Goal: Task Accomplishment & Management: Complete application form

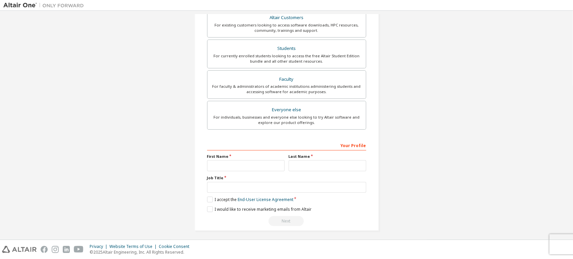
scroll to position [131, 0]
click at [315, 167] on input "text" at bounding box center [326, 165] width 77 height 11
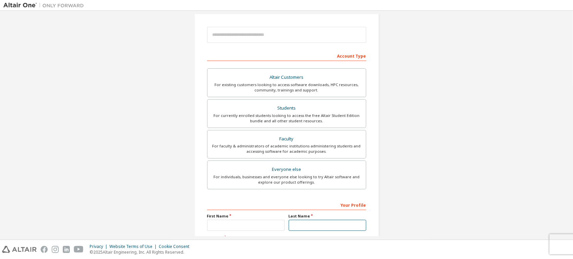
scroll to position [64, 0]
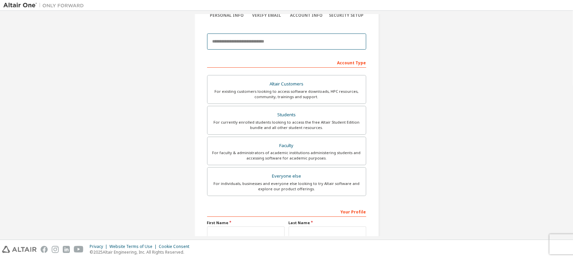
click at [277, 41] on input "email" at bounding box center [286, 42] width 159 height 16
type input "**********"
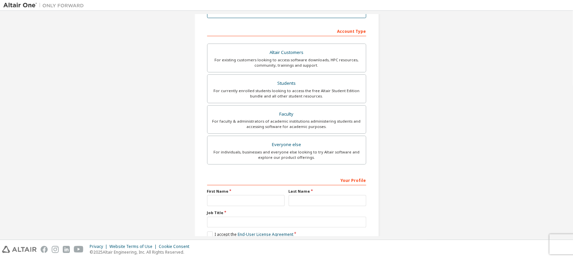
scroll to position [97, 0]
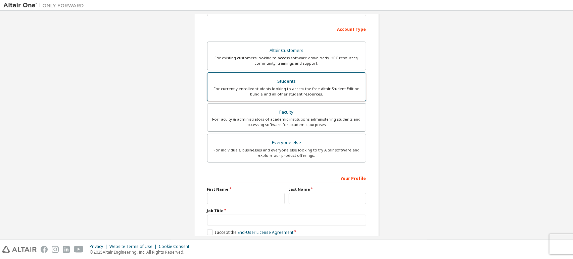
click at [306, 85] on div "Students" at bounding box center [286, 81] width 150 height 9
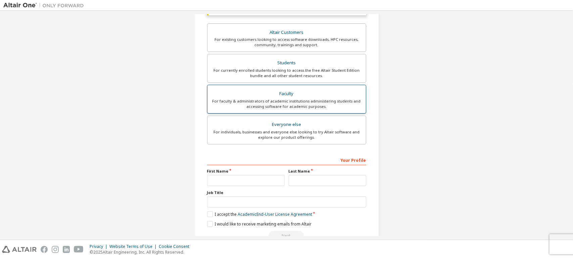
scroll to position [148, 0]
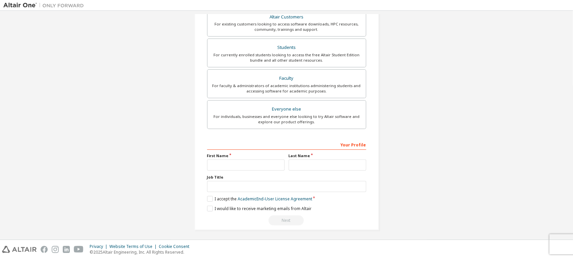
click at [306, 135] on div "Account Type Academic emails outside our recognised list will require manual ve…" at bounding box center [286, 98] width 159 height 253
click at [297, 162] on input "text" at bounding box center [326, 165] width 77 height 11
click at [267, 187] on input "text" at bounding box center [286, 186] width 159 height 11
click at [213, 196] on label "I accept the Academic End-User License Agreement" at bounding box center [259, 199] width 105 height 6
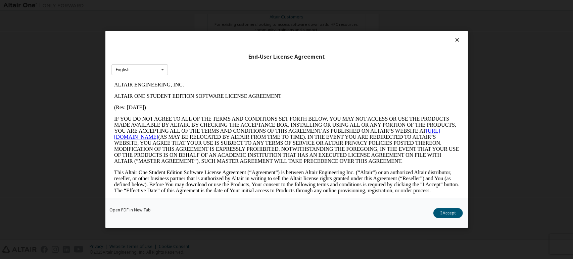
scroll to position [0, 0]
click at [446, 219] on div "Open PDF in New Tab I Accept" at bounding box center [286, 213] width 362 height 31
click at [445, 213] on button "I Accept" at bounding box center [448, 213] width 30 height 10
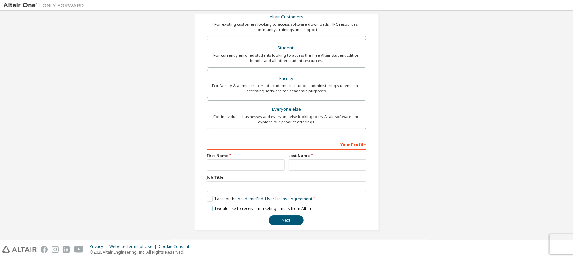
click at [208, 206] on label "I would like to receive marketing emails from Altair" at bounding box center [259, 209] width 104 height 6
click at [250, 185] on input "text" at bounding box center [286, 186] width 159 height 11
type input "********"
click at [245, 164] on input "text" at bounding box center [245, 165] width 77 height 11
type input "****"
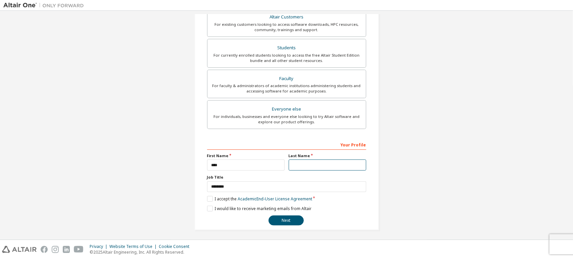
click at [296, 164] on input "text" at bounding box center [326, 165] width 77 height 11
type input "*"
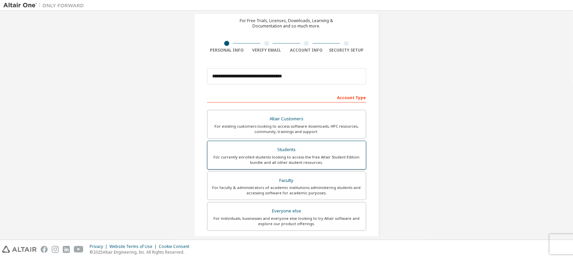
scroll to position [131, 0]
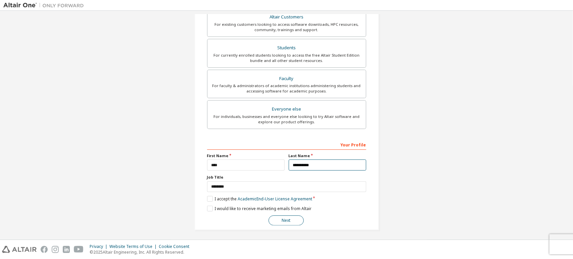
type input "**********"
click at [295, 218] on button "Next" at bounding box center [285, 221] width 35 height 10
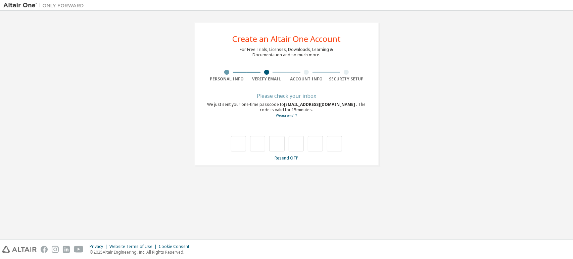
type input "*"
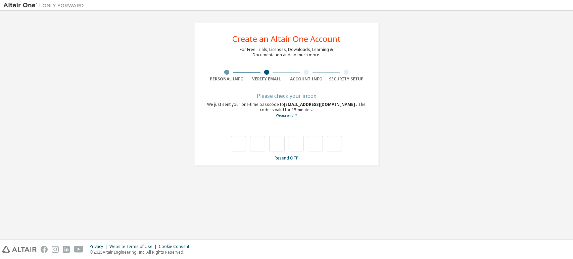
type input "*"
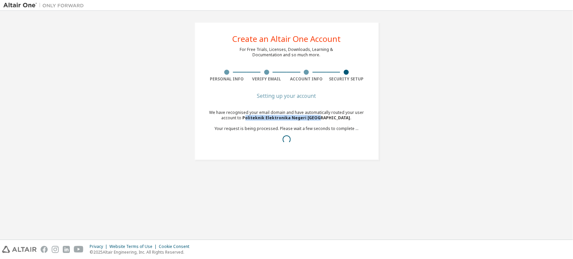
drag, startPoint x: 259, startPoint y: 120, endPoint x: 340, endPoint y: 143, distance: 84.3
click at [329, 116] on span "Politeknik Elektronika Negeri [GEOGRAPHIC_DATA] ." at bounding box center [297, 118] width 109 height 6
click at [338, 147] on div "We have recognised your email domain and have automatically routed your user ac…" at bounding box center [286, 129] width 159 height 38
drag, startPoint x: 336, startPoint y: 119, endPoint x: 257, endPoint y: 117, distance: 78.9
click at [257, 117] on span "Politeknik Elektronika Negeri [GEOGRAPHIC_DATA] ." at bounding box center [297, 118] width 109 height 6
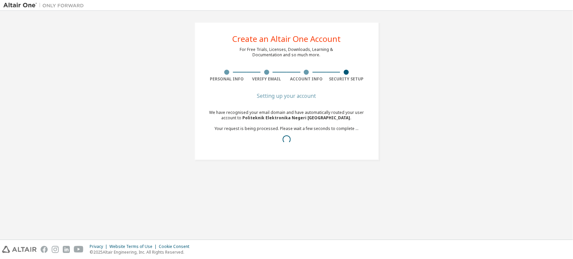
click at [323, 133] on div "We have recognised your email domain and have automatically routed your user ac…" at bounding box center [286, 129] width 159 height 38
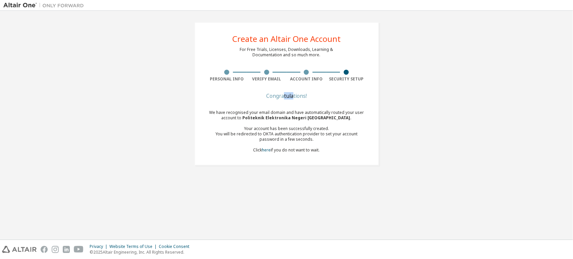
drag, startPoint x: 284, startPoint y: 97, endPoint x: 312, endPoint y: 116, distance: 34.4
click at [295, 96] on div "Congratulations!" at bounding box center [286, 96] width 159 height 4
drag, startPoint x: 314, startPoint y: 119, endPoint x: 278, endPoint y: 96, distance: 42.9
click at [313, 118] on span "Politeknik Elektronika Negeri [GEOGRAPHIC_DATA] ." at bounding box center [297, 118] width 109 height 6
